Goal: Transaction & Acquisition: Download file/media

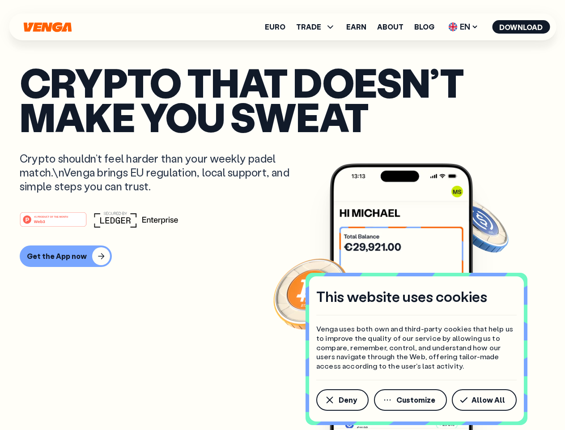
click at [283, 215] on div "#1 PRODUCT OF THE MONTH Web3" at bounding box center [283, 219] width 526 height 16
click at [342, 400] on span "Deny" at bounding box center [348, 399] width 18 height 7
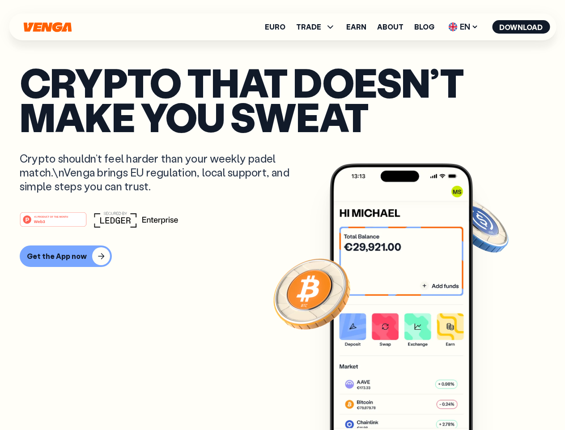
click at [411, 400] on img at bounding box center [401, 313] width 143 height 300
click at [486, 400] on article "Crypto that doesn’t make you sweat Crypto shouldn’t feel harder than your weekl…" at bounding box center [283, 233] width 526 height 336
click at [319, 27] on span "TRADE" at bounding box center [308, 26] width 25 height 7
click at [464, 27] on span "EN" at bounding box center [463, 27] width 36 height 14
click at [522, 27] on button "Download" at bounding box center [522, 26] width 58 height 13
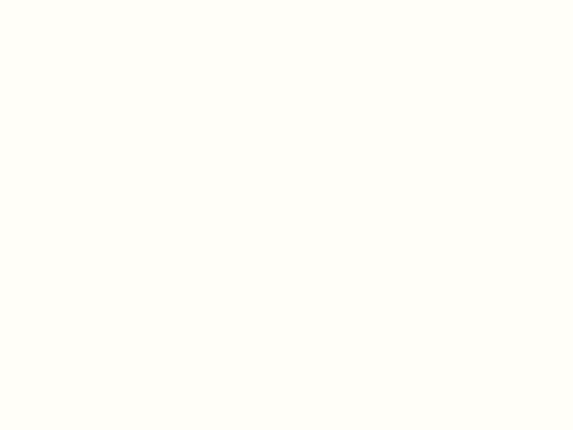
click at [64, 0] on html "This website uses cookies Venga uses both own and third-party cookies that help…" at bounding box center [286, 0] width 573 height 0
click at [55, 0] on html "This website uses cookies Venga uses both own and third-party cookies that help…" at bounding box center [286, 0] width 573 height 0
